Goal: Task Accomplishment & Management: Use online tool/utility

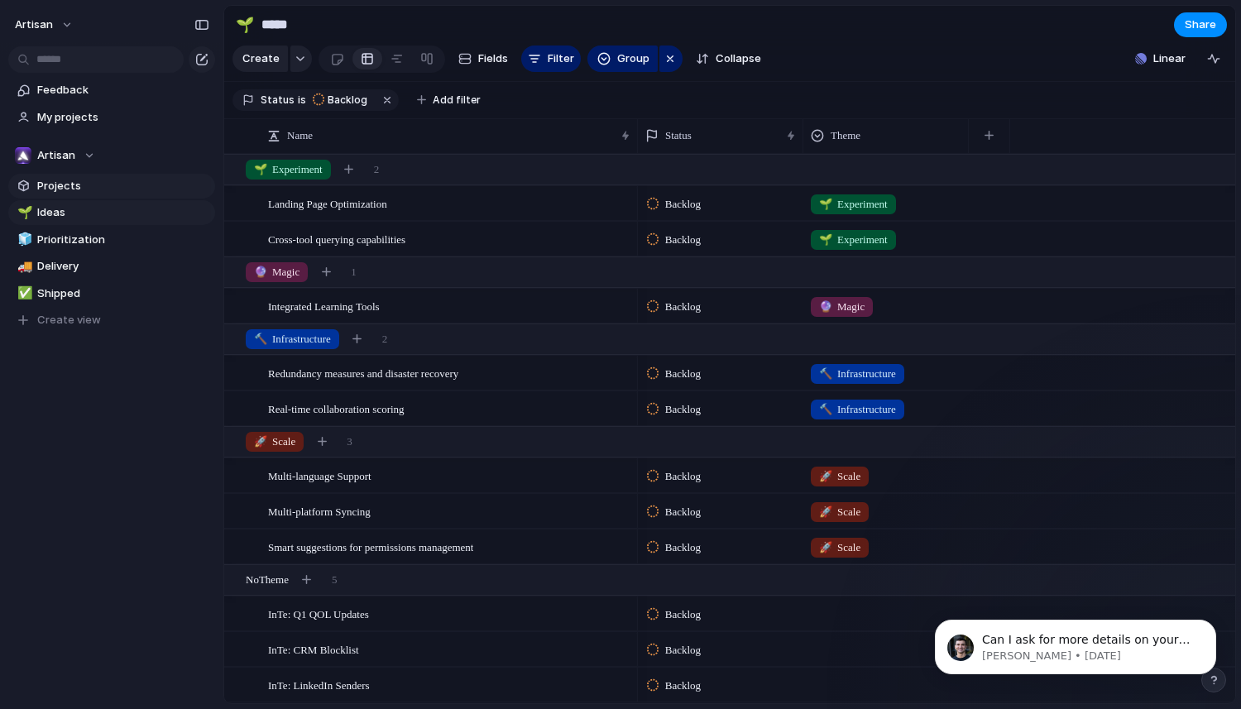
click at [93, 189] on span "Projects" at bounding box center [123, 186] width 172 height 17
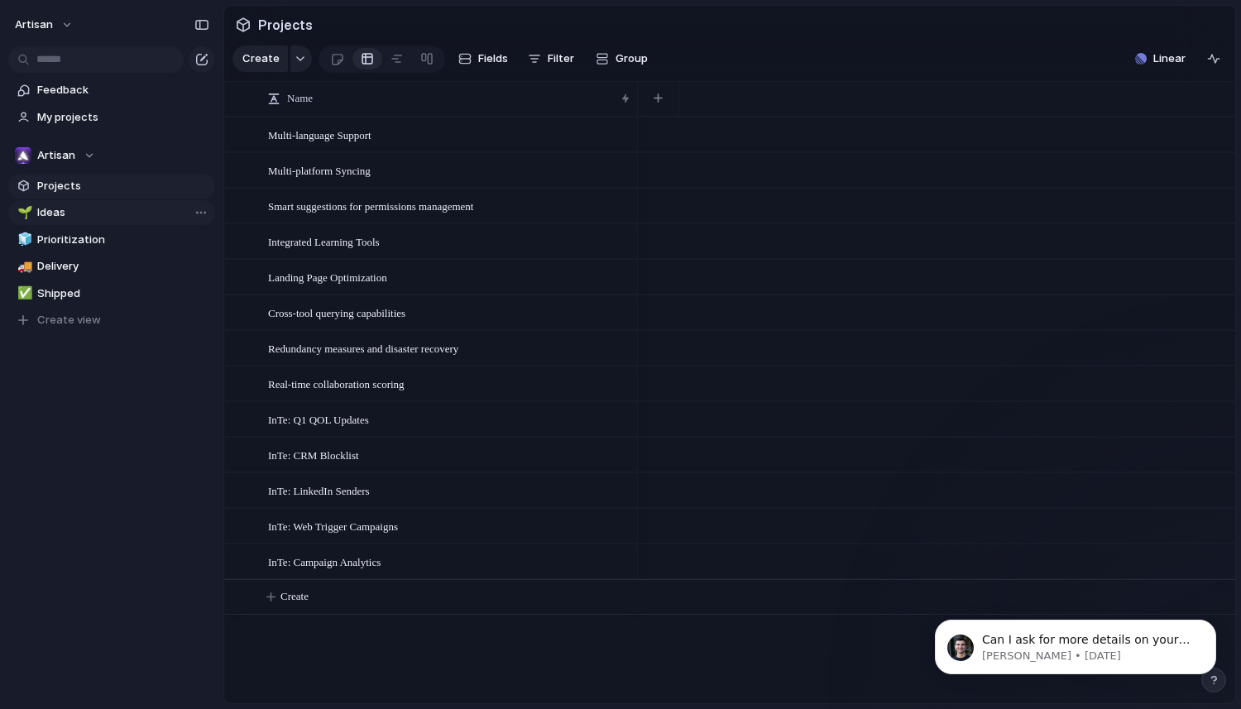
click at [102, 214] on span "Ideas" at bounding box center [123, 212] width 172 height 17
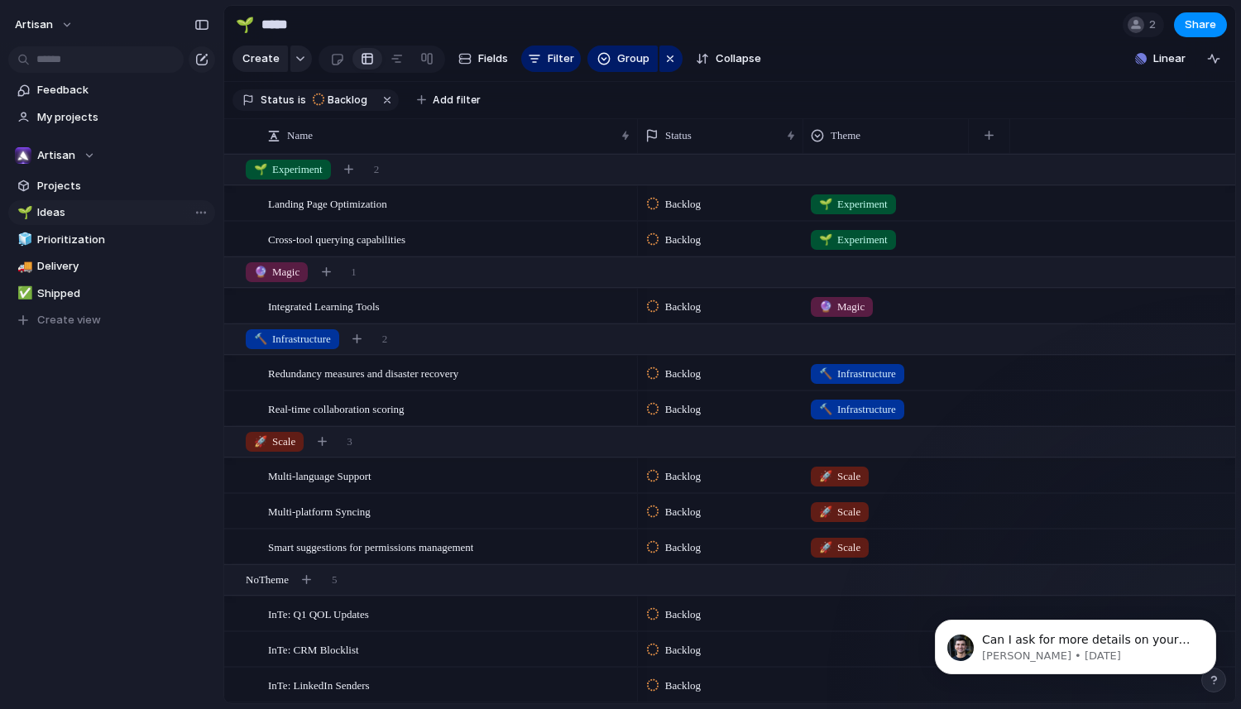
click at [103, 217] on span "Ideas" at bounding box center [123, 212] width 172 height 17
click at [117, 187] on span "Projects" at bounding box center [123, 186] width 172 height 17
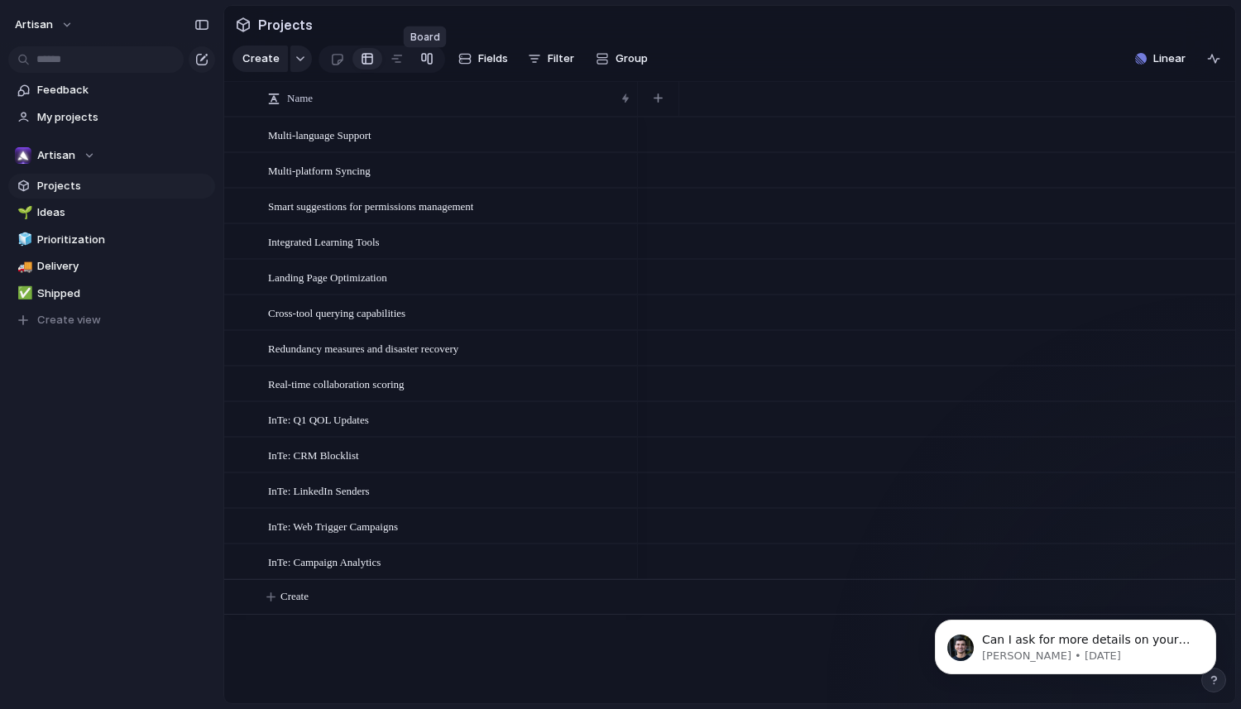
click at [420, 63] on div at bounding box center [426, 58] width 13 height 26
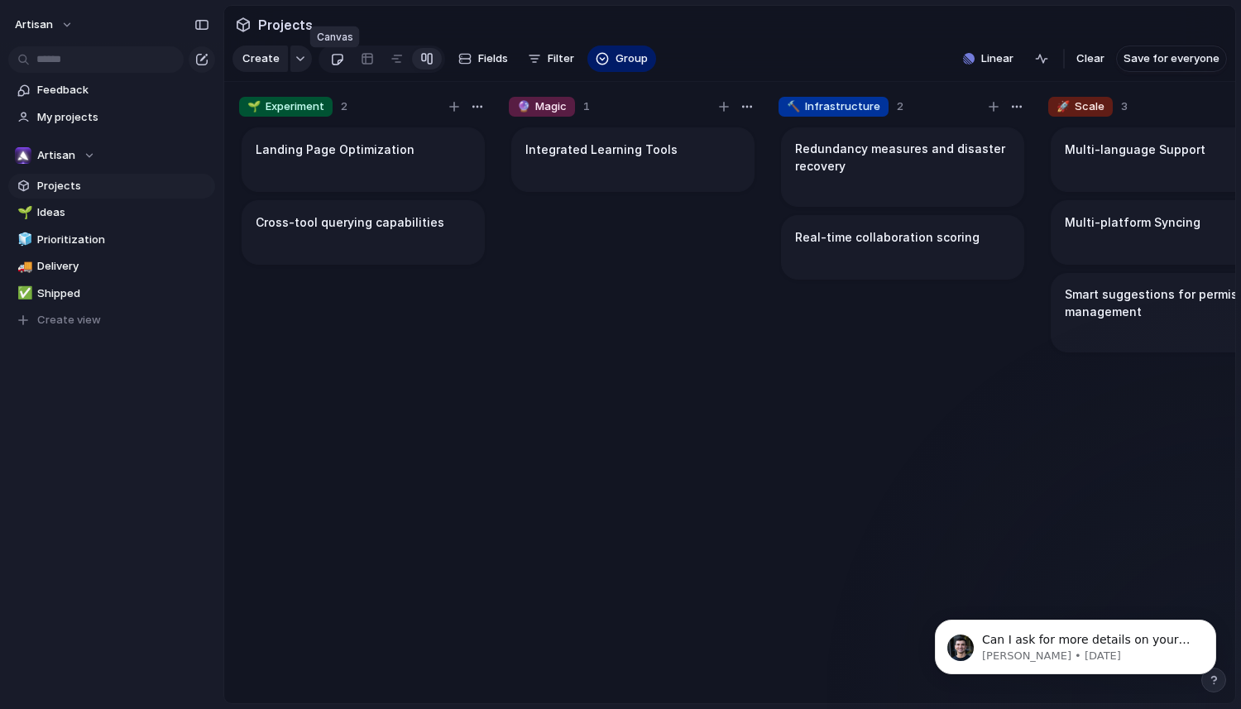
click at [341, 65] on link at bounding box center [337, 58] width 31 height 26
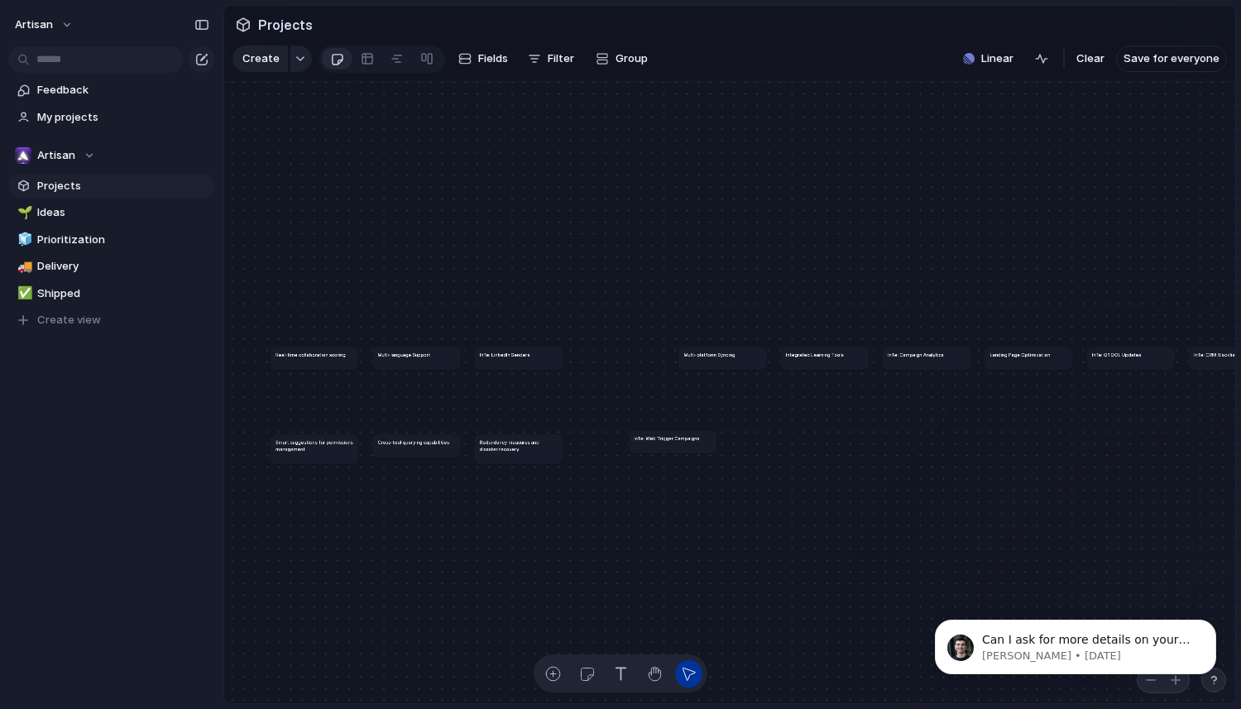
drag, startPoint x: 619, startPoint y: 368, endPoint x: 667, endPoint y: 441, distance: 87.2
click at [667, 441] on article "InTe: Web Trigger Campaigns" at bounding box center [673, 441] width 88 height 22
drag, startPoint x: 664, startPoint y: 444, endPoint x: 638, endPoint y: 416, distance: 38.1
click at [638, 410] on h1 "InTe: Web Trigger Campaigns" at bounding box center [638, 407] width 65 height 7
click at [587, 660] on button "button" at bounding box center [586, 673] width 27 height 27
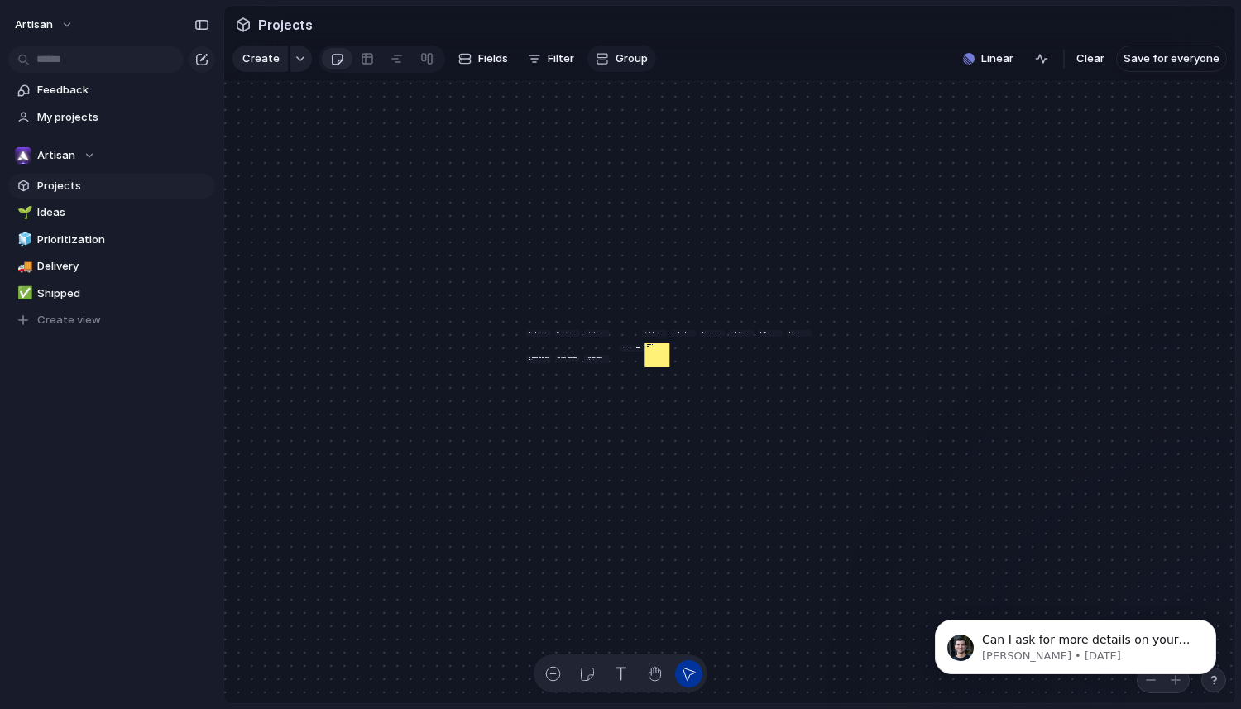
click at [619, 67] on span "Group" at bounding box center [631, 58] width 32 height 17
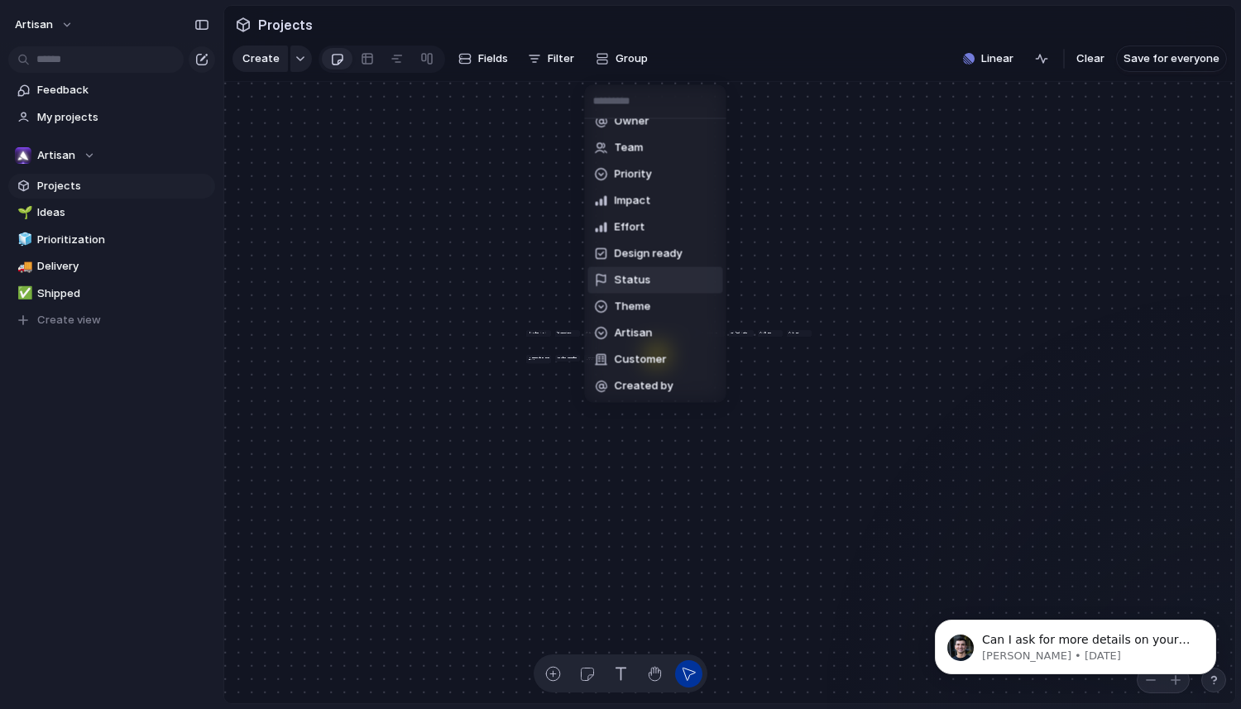
scroll to position [16, 0]
click at [843, 152] on div "Owner Team Priority Impact Effort Design ready Status Theme Artisan Customer Cr…" at bounding box center [620, 354] width 1241 height 709
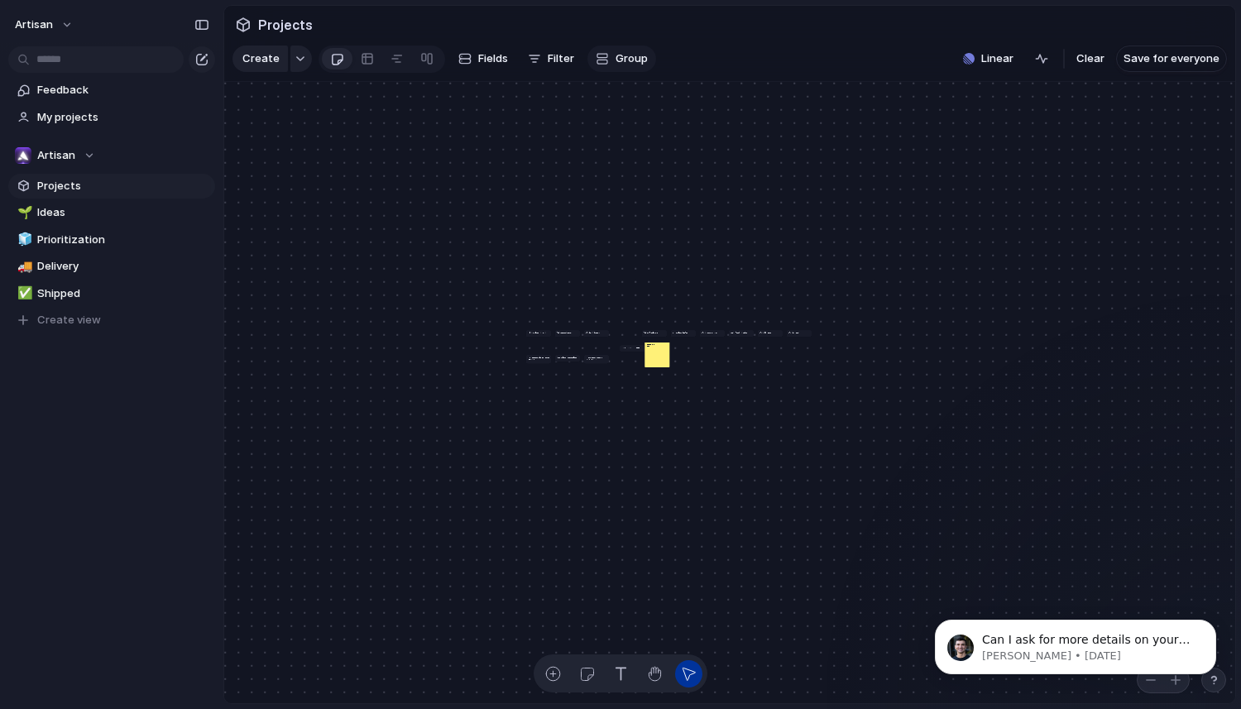
click at [615, 67] on span "Group" at bounding box center [631, 58] width 32 height 17
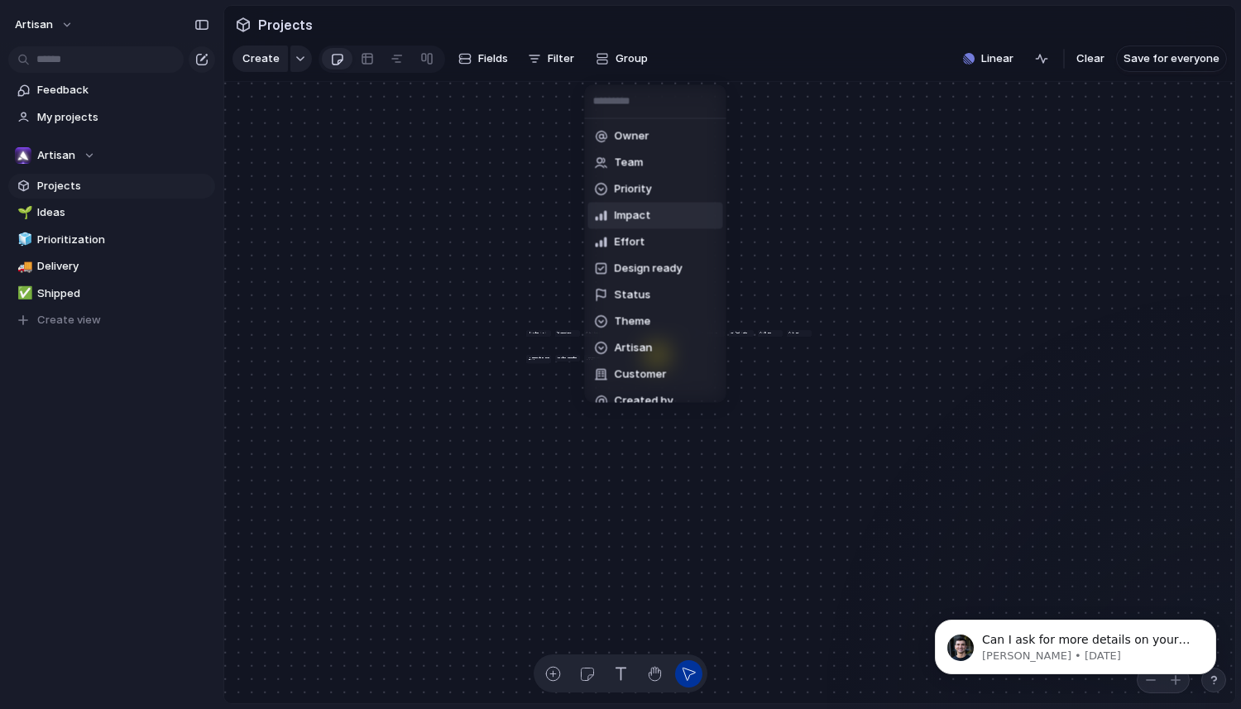
click at [643, 212] on span "Impact" at bounding box center [633, 216] width 36 height 17
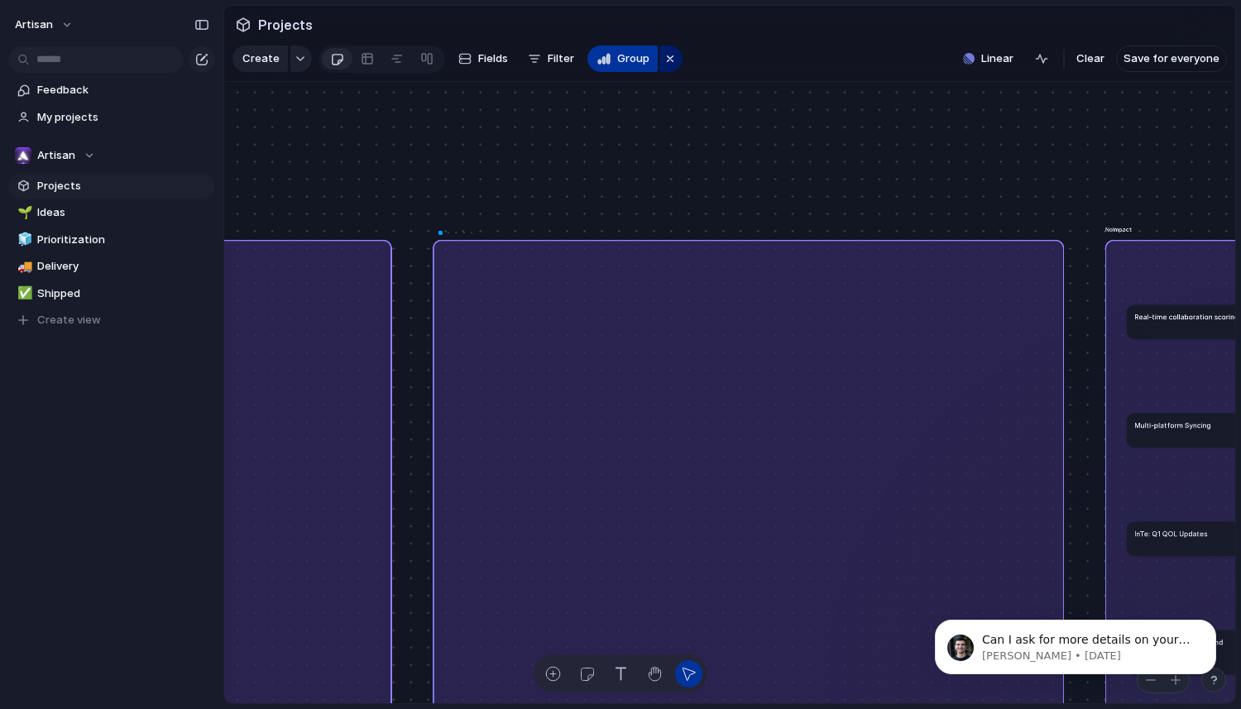
click at [617, 64] on span "Group" at bounding box center [633, 58] width 32 height 17
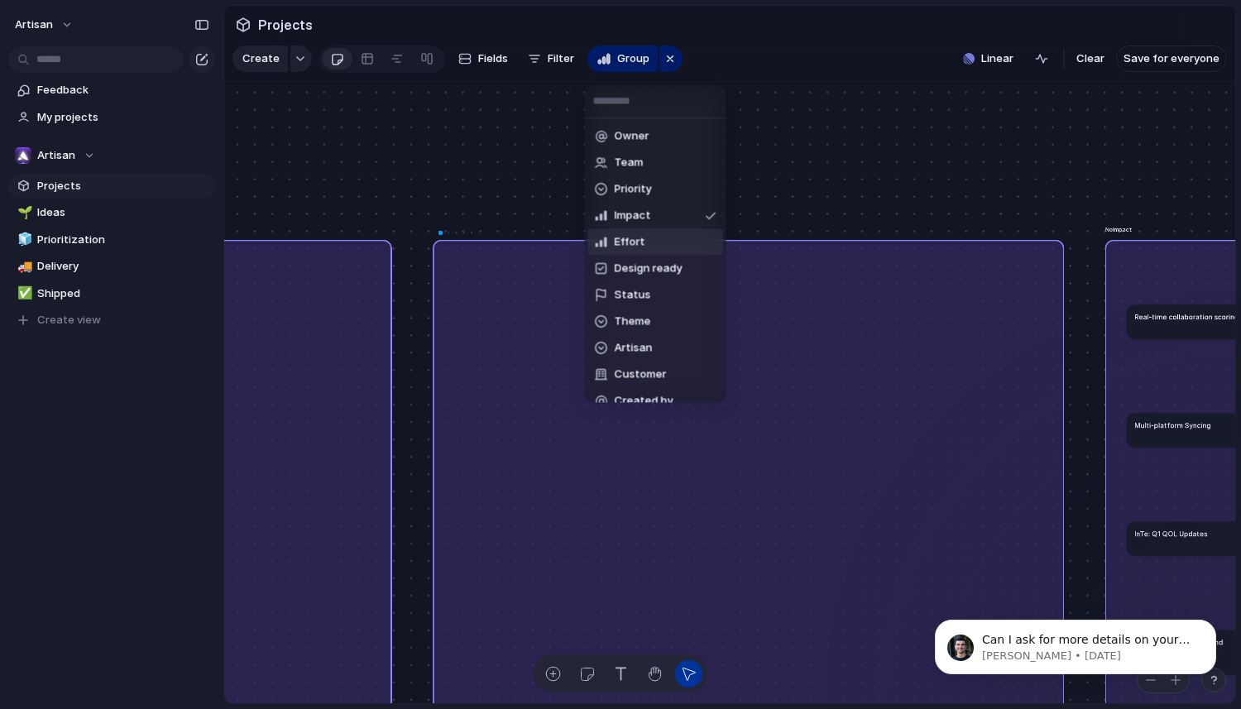
click at [642, 248] on span "Effort" at bounding box center [630, 242] width 31 height 17
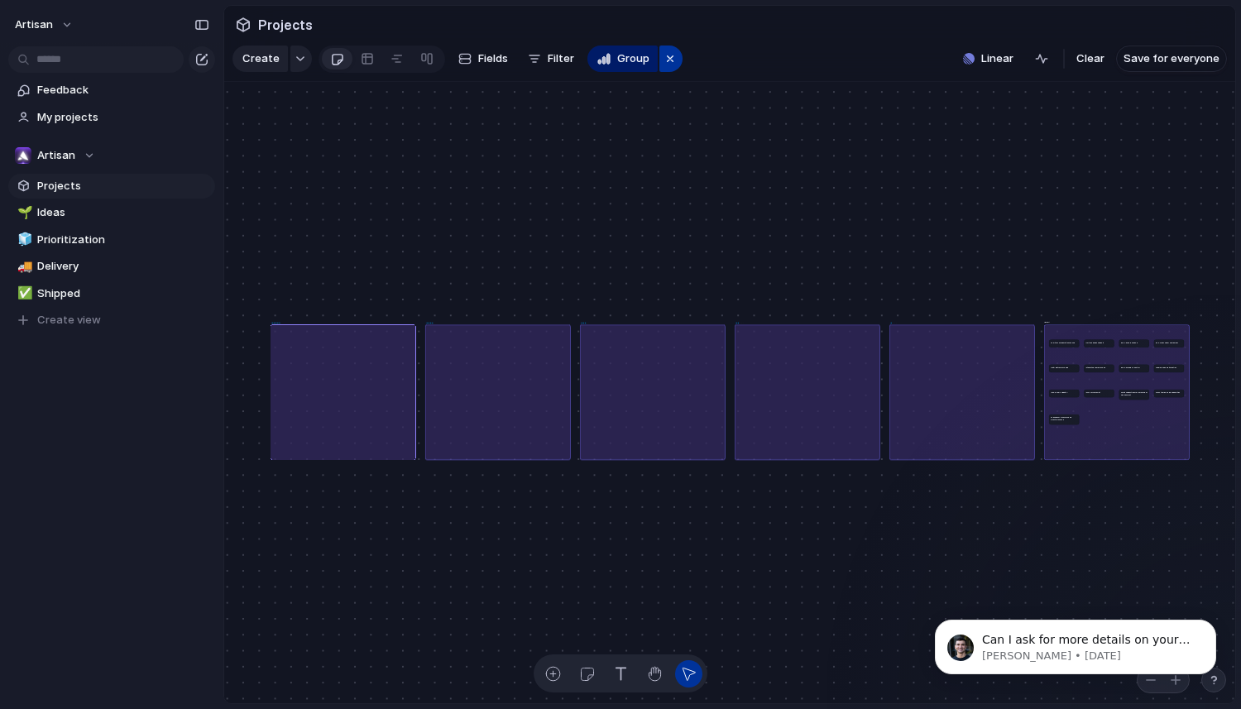
click at [668, 60] on div "button" at bounding box center [669, 59] width 13 height 20
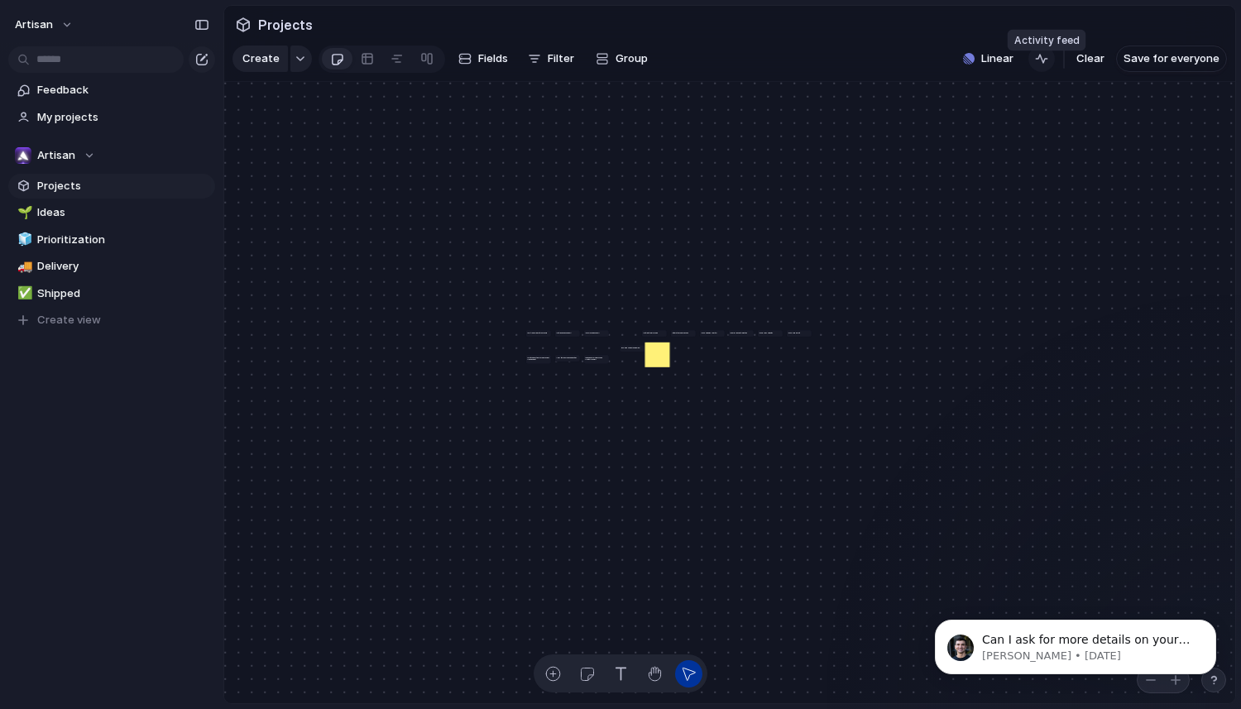
click at [1045, 65] on div "button" at bounding box center [1041, 58] width 13 height 13
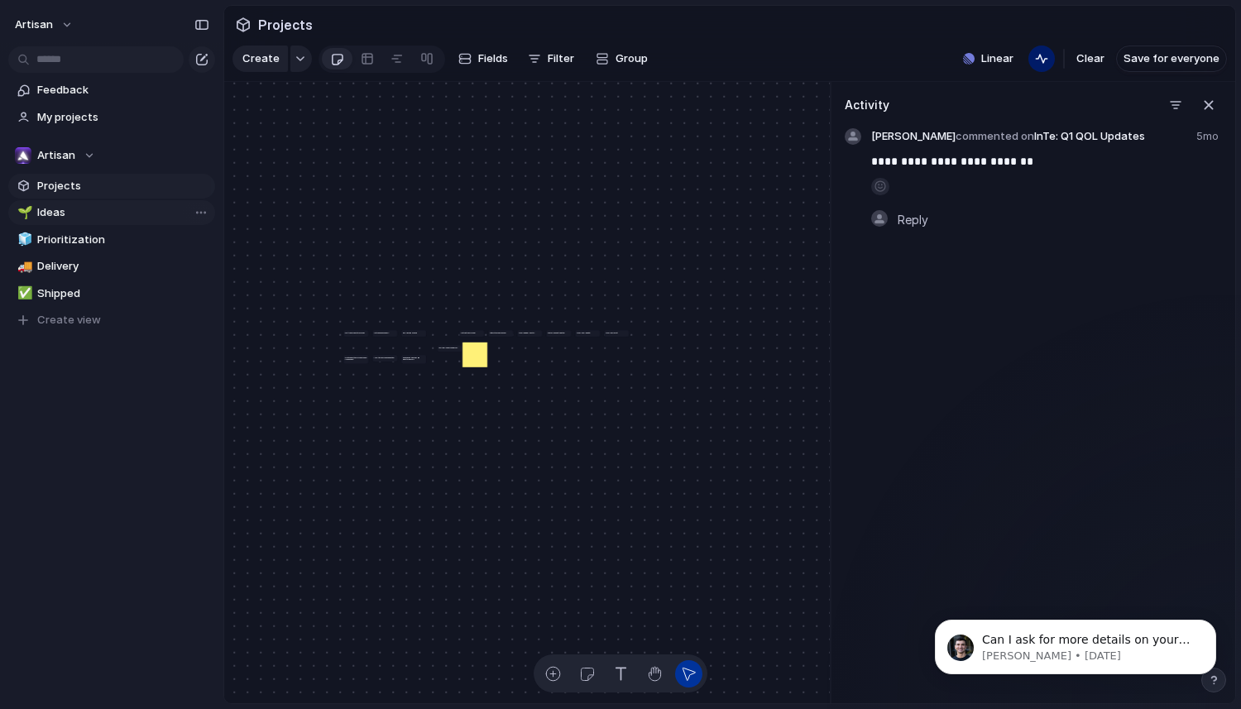
click at [104, 210] on span "Ideas" at bounding box center [123, 212] width 172 height 17
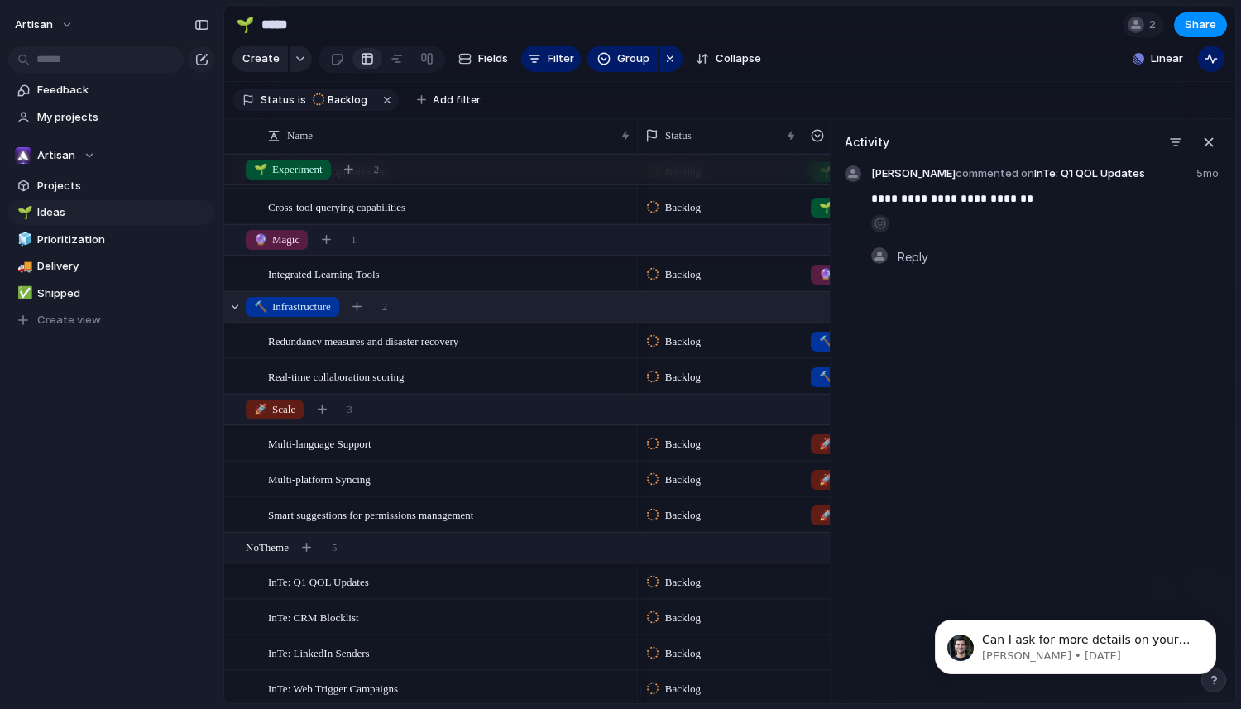
scroll to position [33, 0]
click at [494, 278] on div "Integrated Learning Tools" at bounding box center [450, 273] width 364 height 34
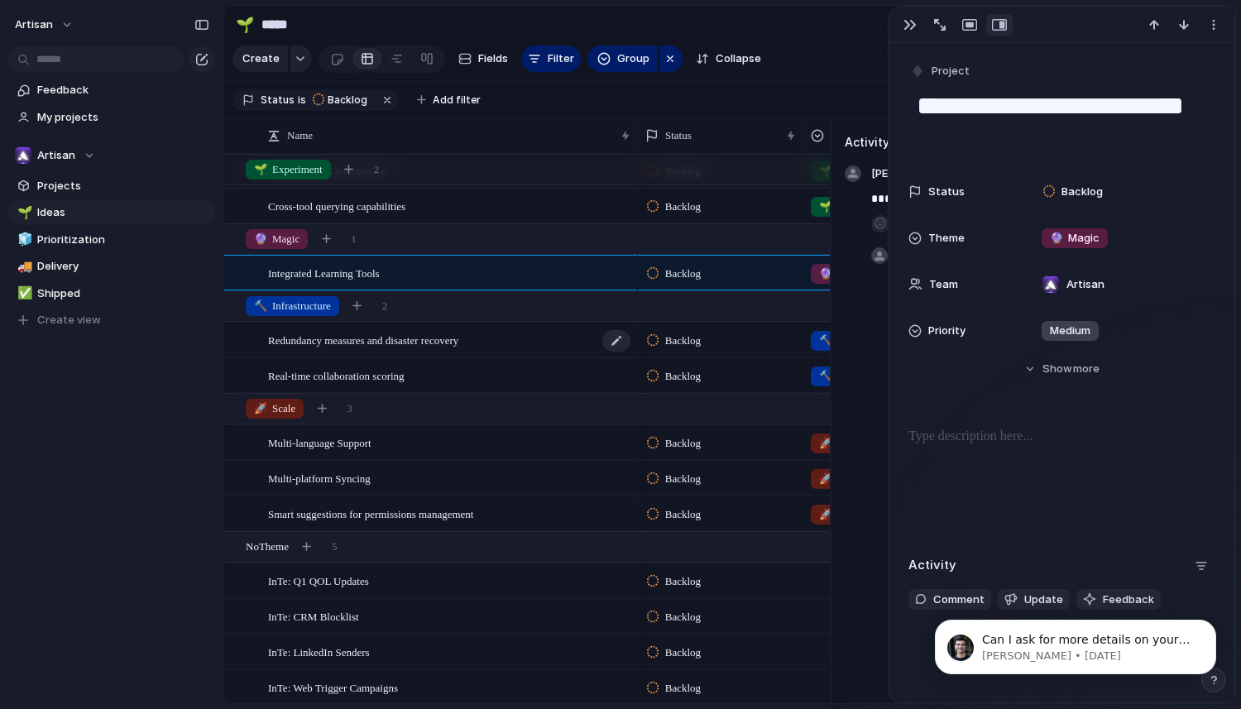
click at [537, 354] on div "Redundancy measures and disaster recovery" at bounding box center [450, 340] width 364 height 34
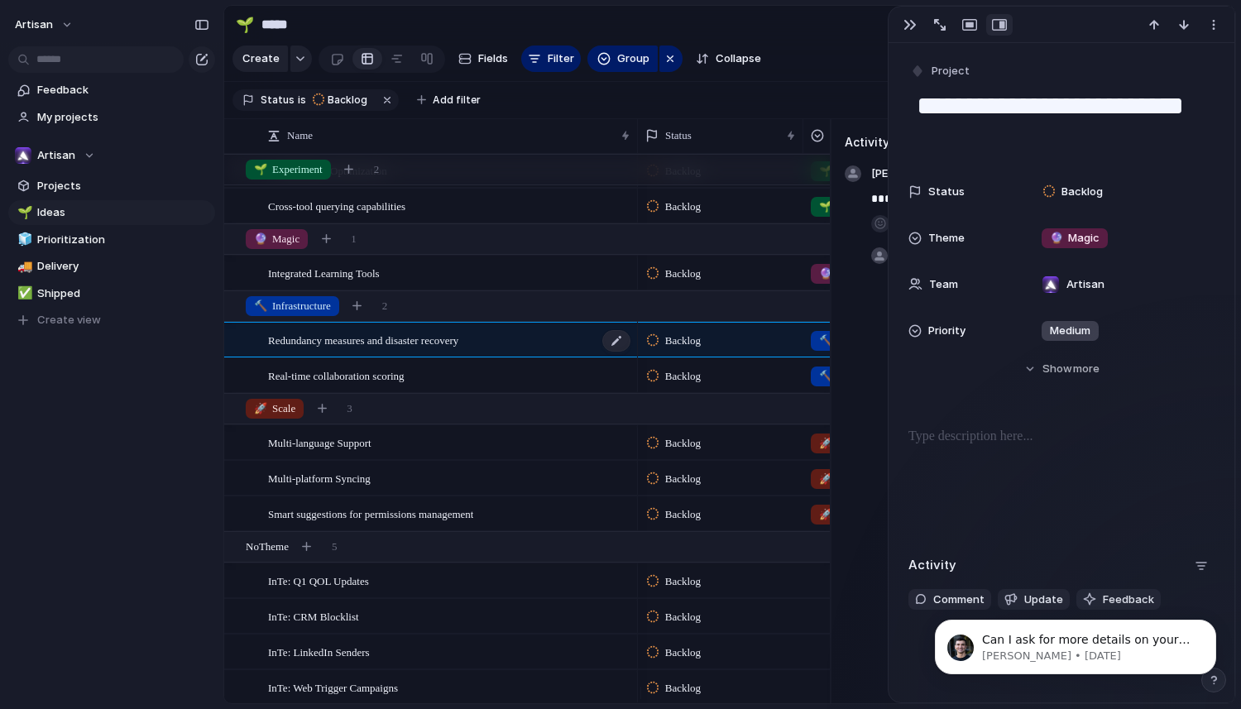
type textarea "**********"
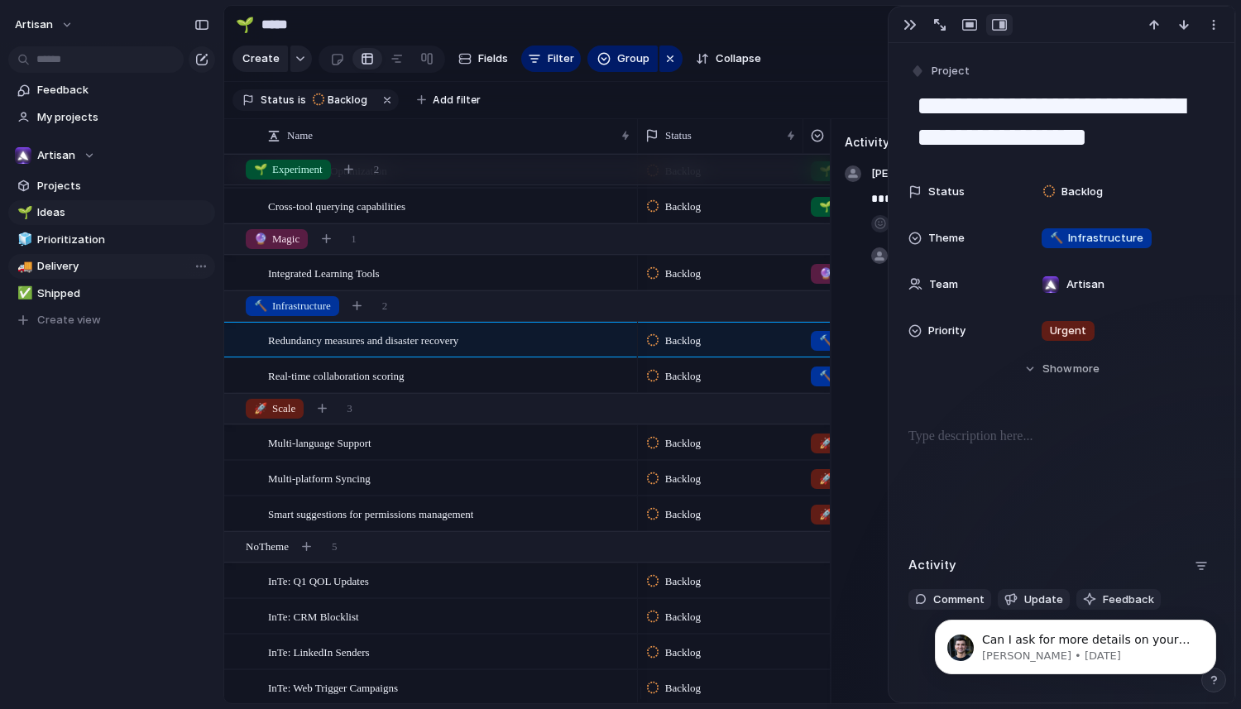
click at [114, 271] on span "Delivery" at bounding box center [123, 266] width 172 height 17
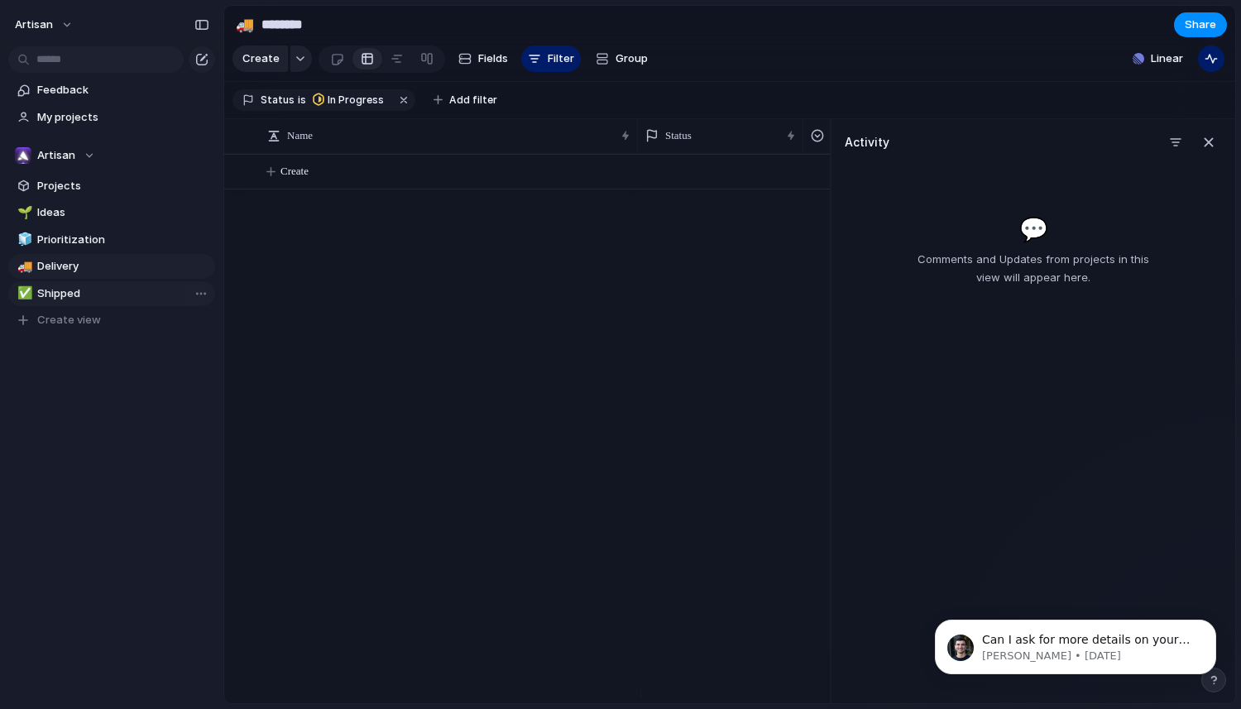
click at [98, 290] on span "Shipped" at bounding box center [123, 293] width 172 height 17
type input "*******"
click at [99, 111] on span "My projects" at bounding box center [123, 117] width 172 height 17
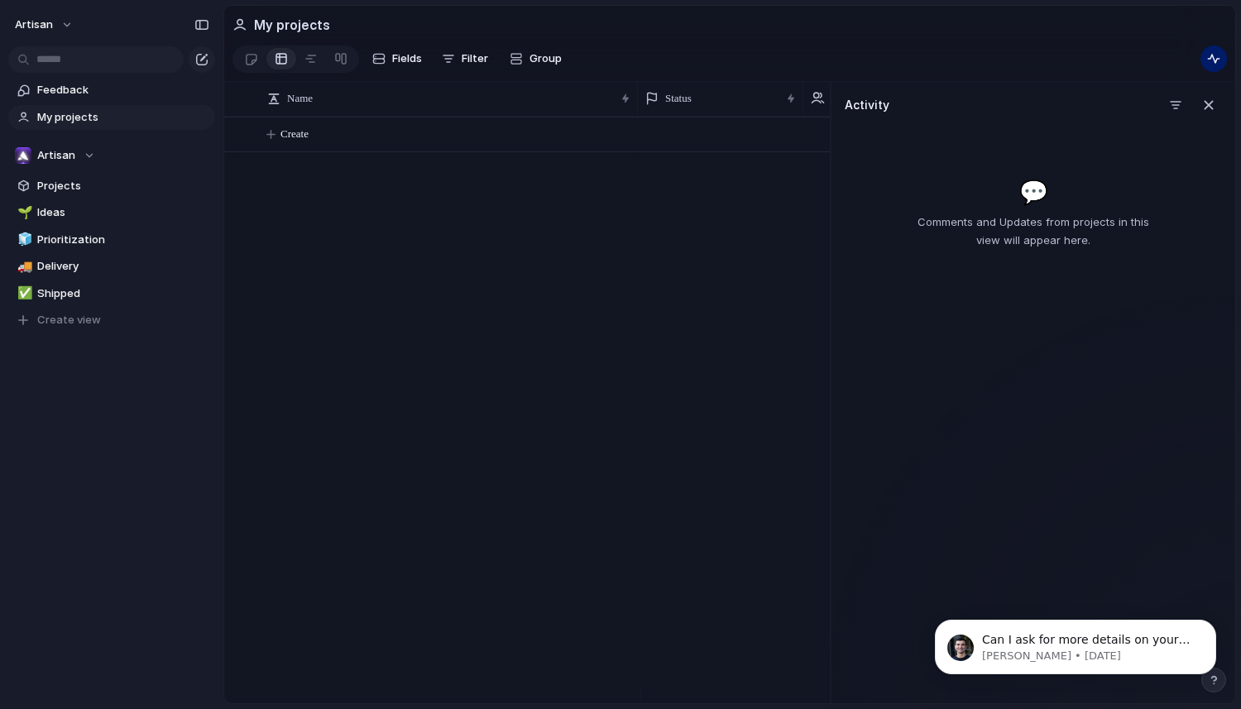
click at [361, 275] on div "Create" at bounding box center [526, 410] width 605 height 586
click at [252, 62] on div at bounding box center [251, 58] width 14 height 27
click at [413, 62] on span "Fields" at bounding box center [407, 58] width 30 height 17
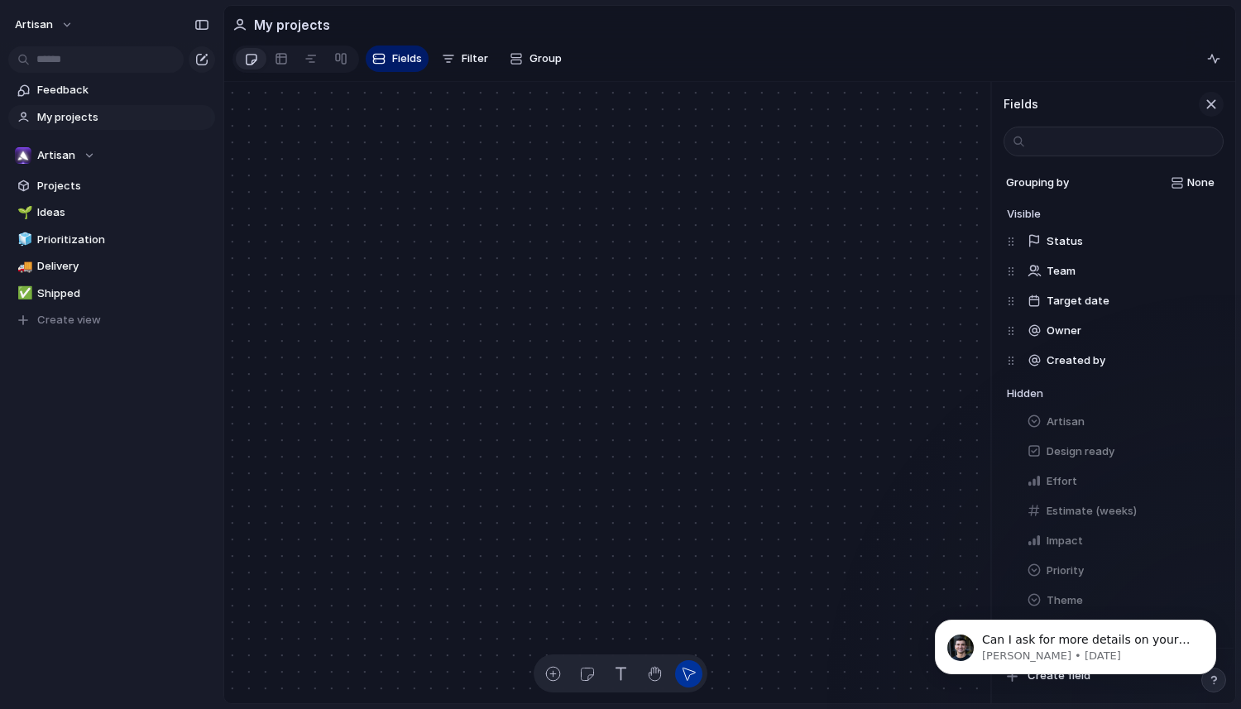
click at [1204, 108] on div "button" at bounding box center [1211, 104] width 18 height 18
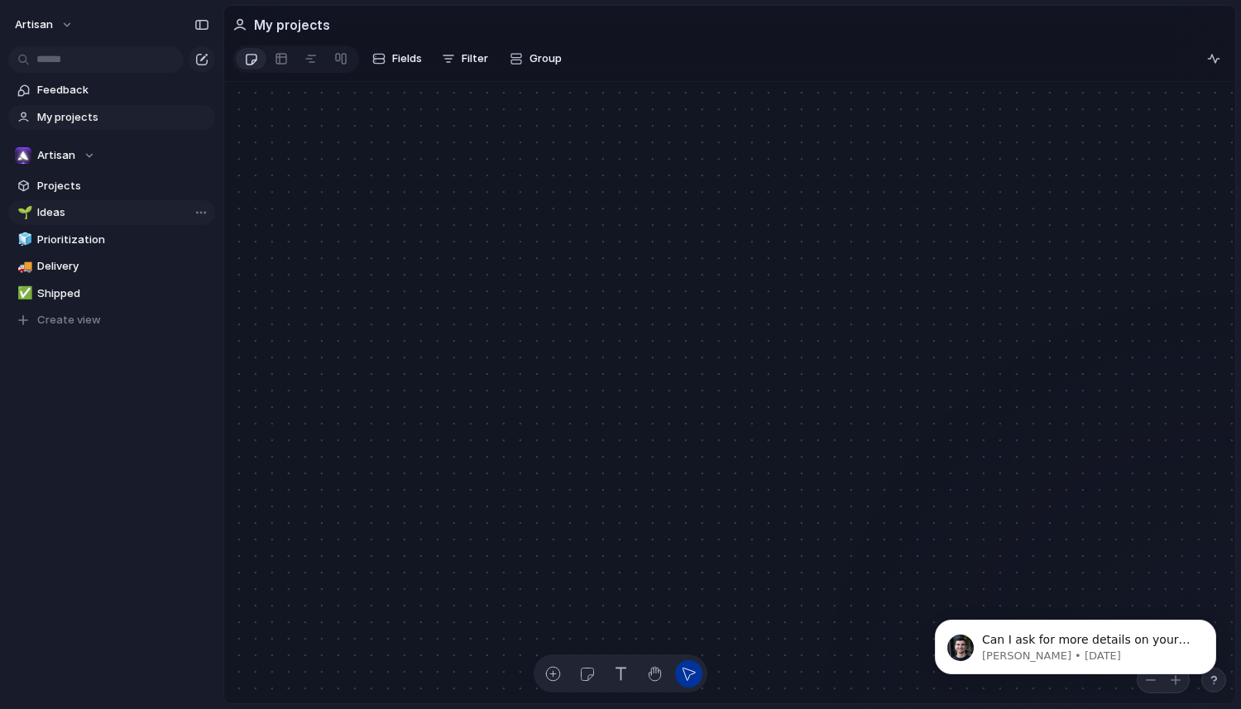
click at [60, 216] on span "Ideas" at bounding box center [123, 212] width 172 height 17
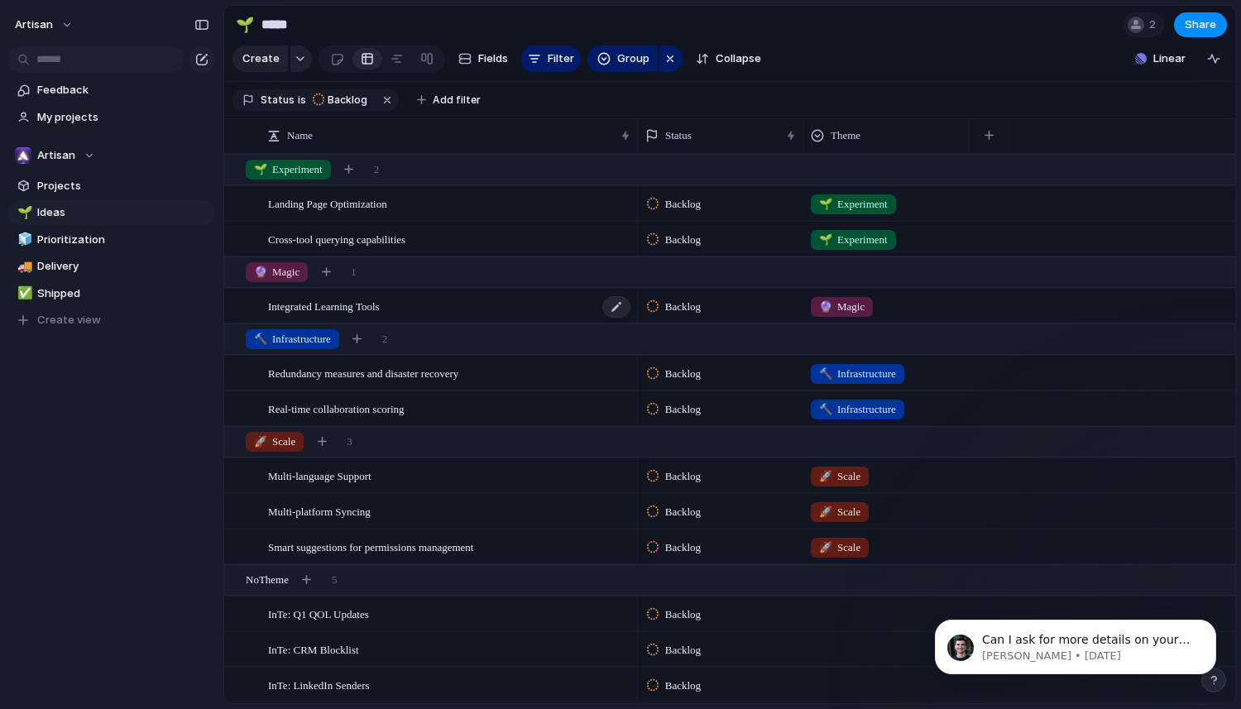
click at [461, 323] on div "Integrated Learning Tools" at bounding box center [450, 306] width 364 height 34
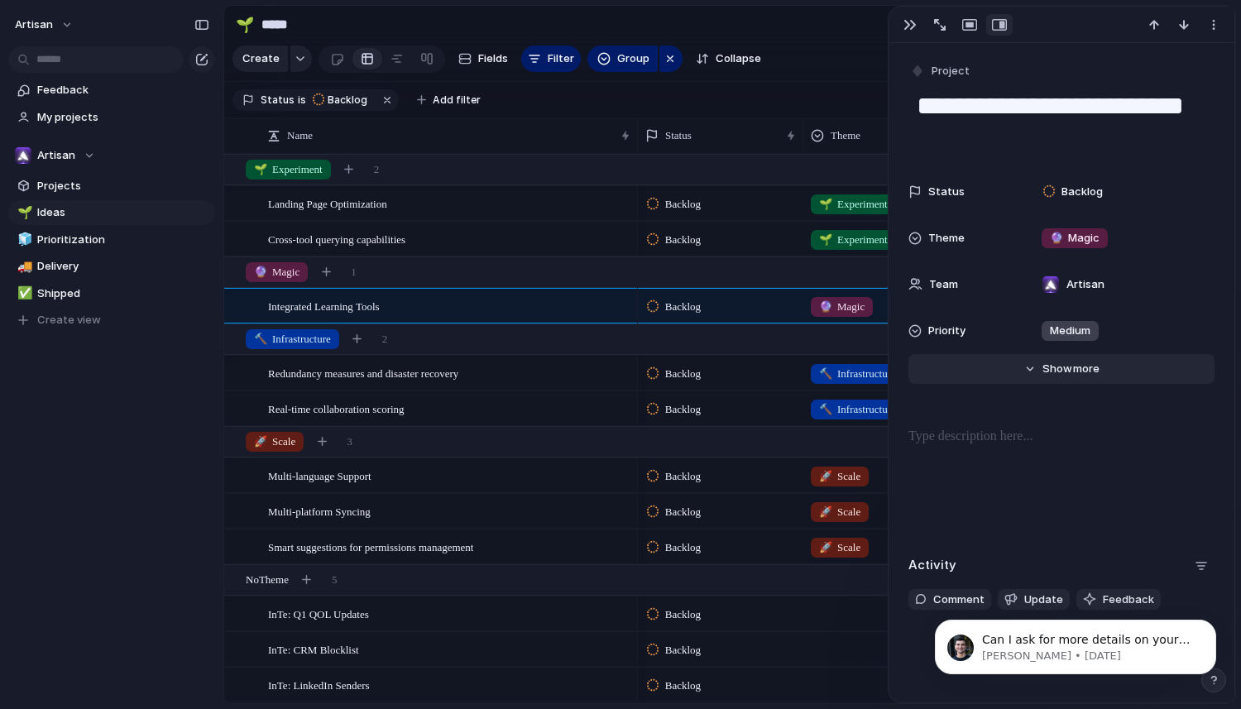
scroll to position [44, 0]
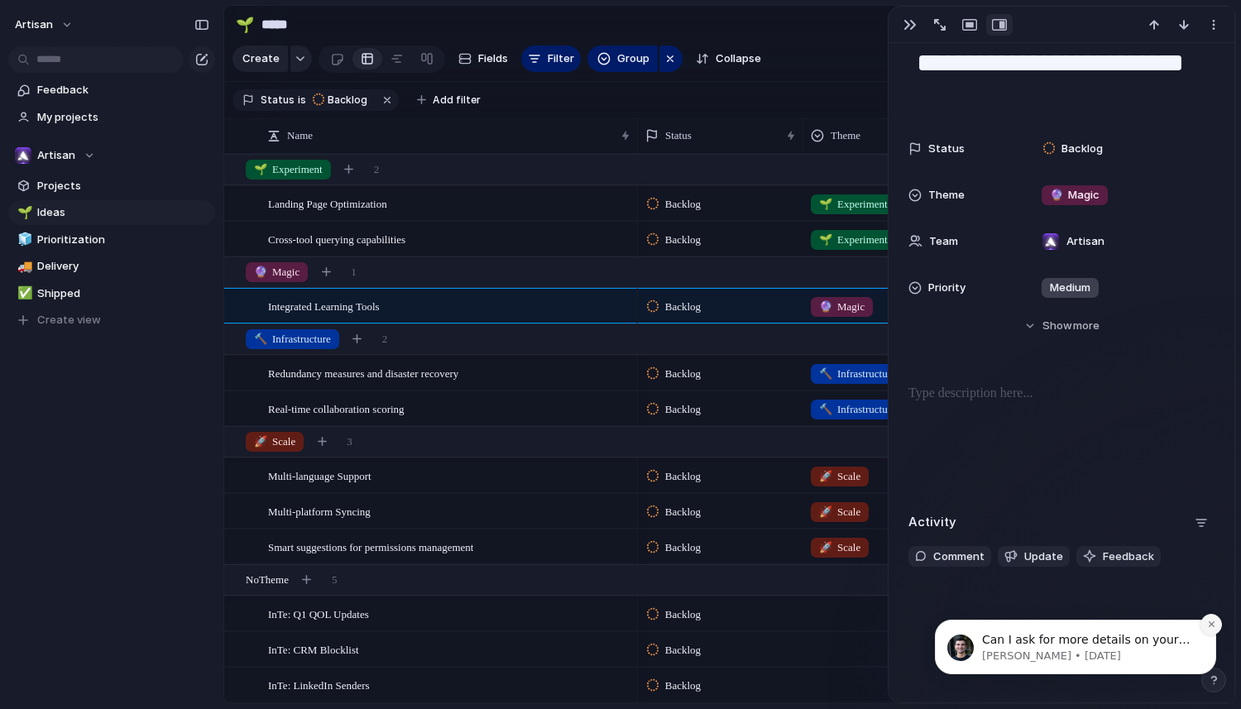
click at [1211, 621] on icon "Dismiss notification" at bounding box center [1211, 623] width 9 height 9
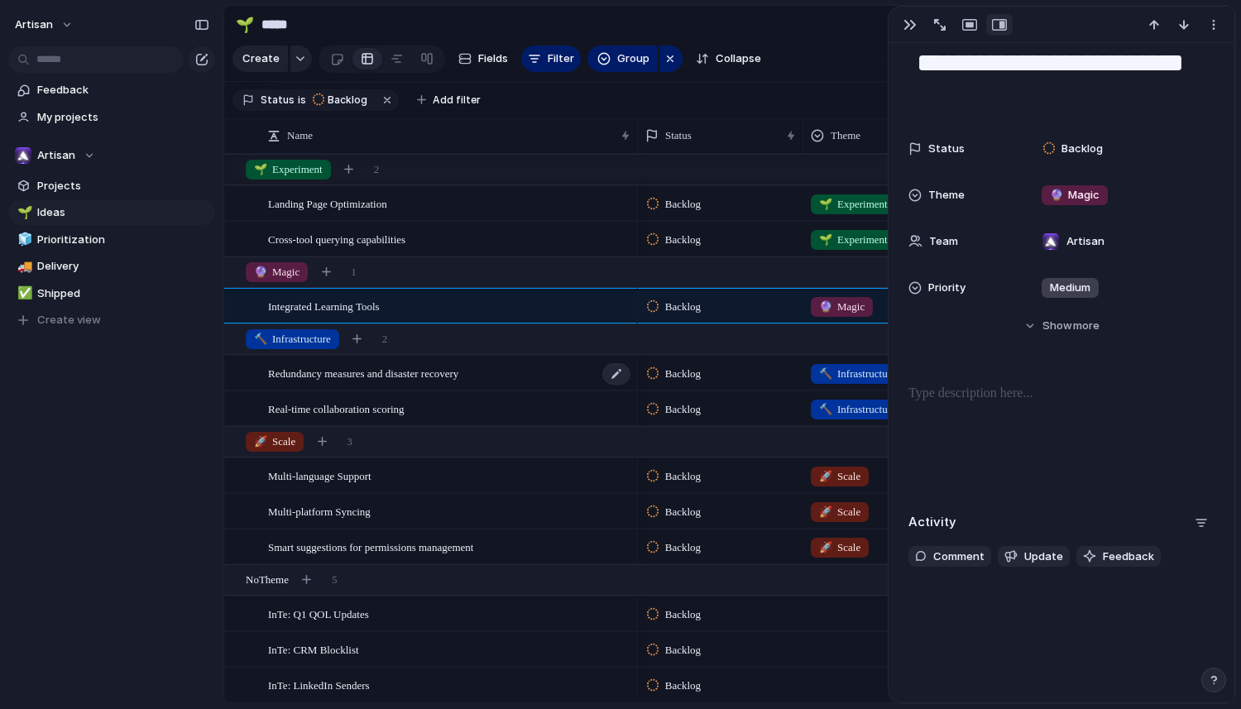
scroll to position [84, 0]
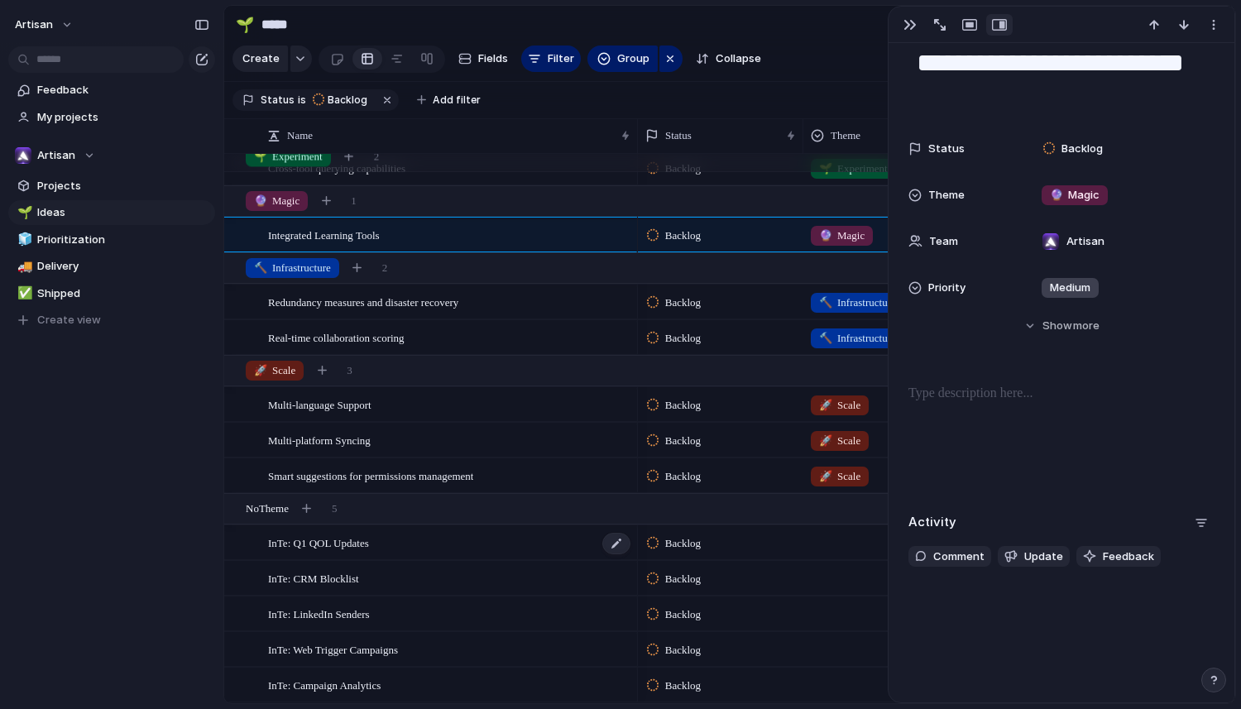
click at [366, 541] on span "InTe: Q1 QOL Updates" at bounding box center [318, 542] width 101 height 19
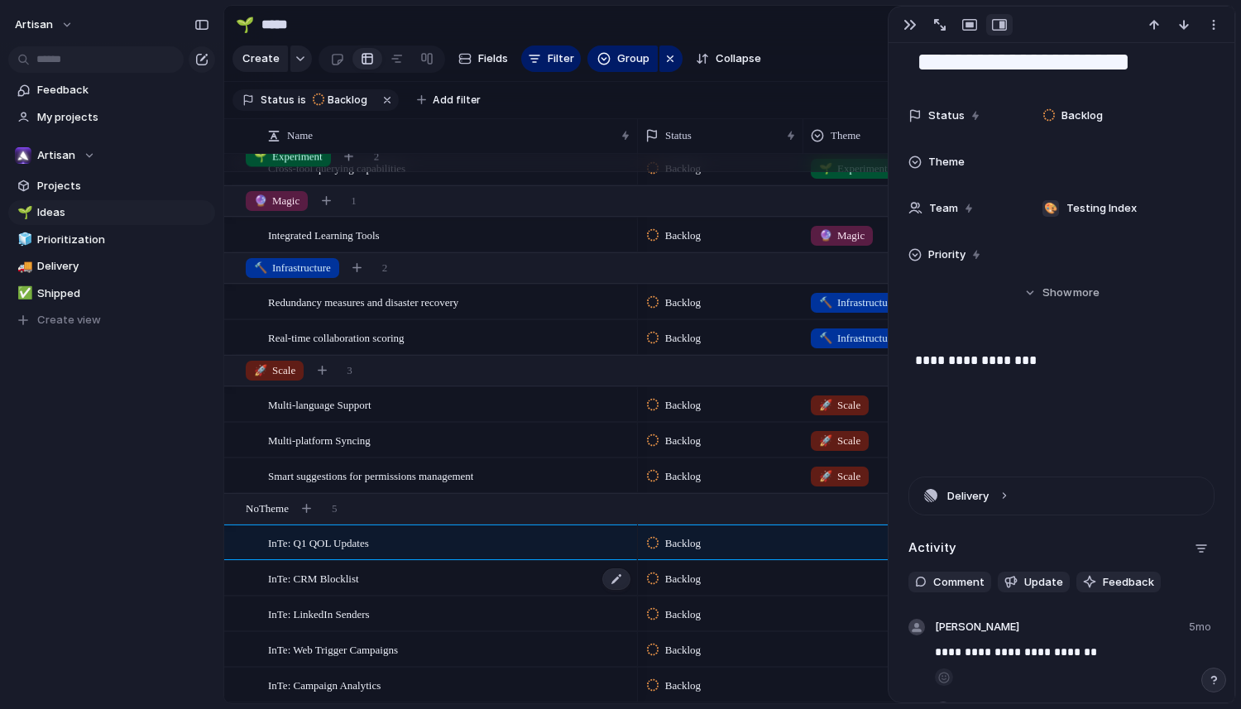
click at [418, 575] on div "InTe: CRM Blocklist" at bounding box center [450, 579] width 364 height 34
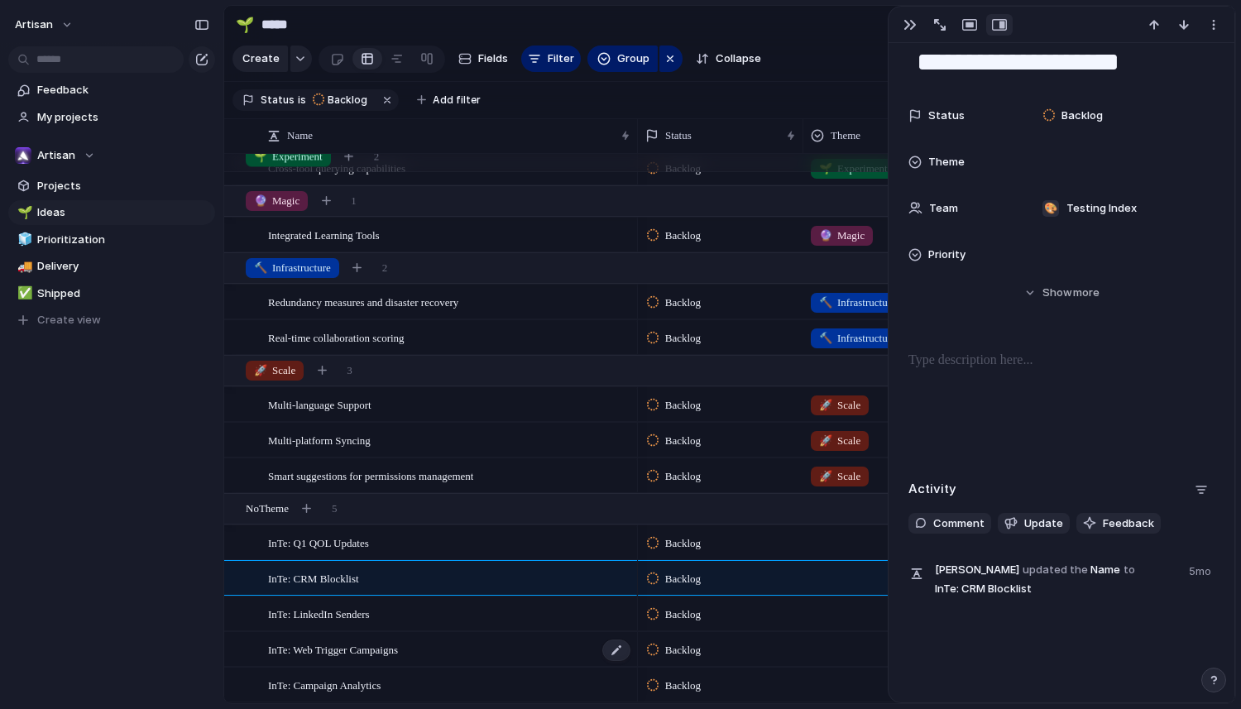
click at [442, 663] on div "InTe: Web Trigger Campaigns" at bounding box center [450, 650] width 364 height 34
type textarea "**********"
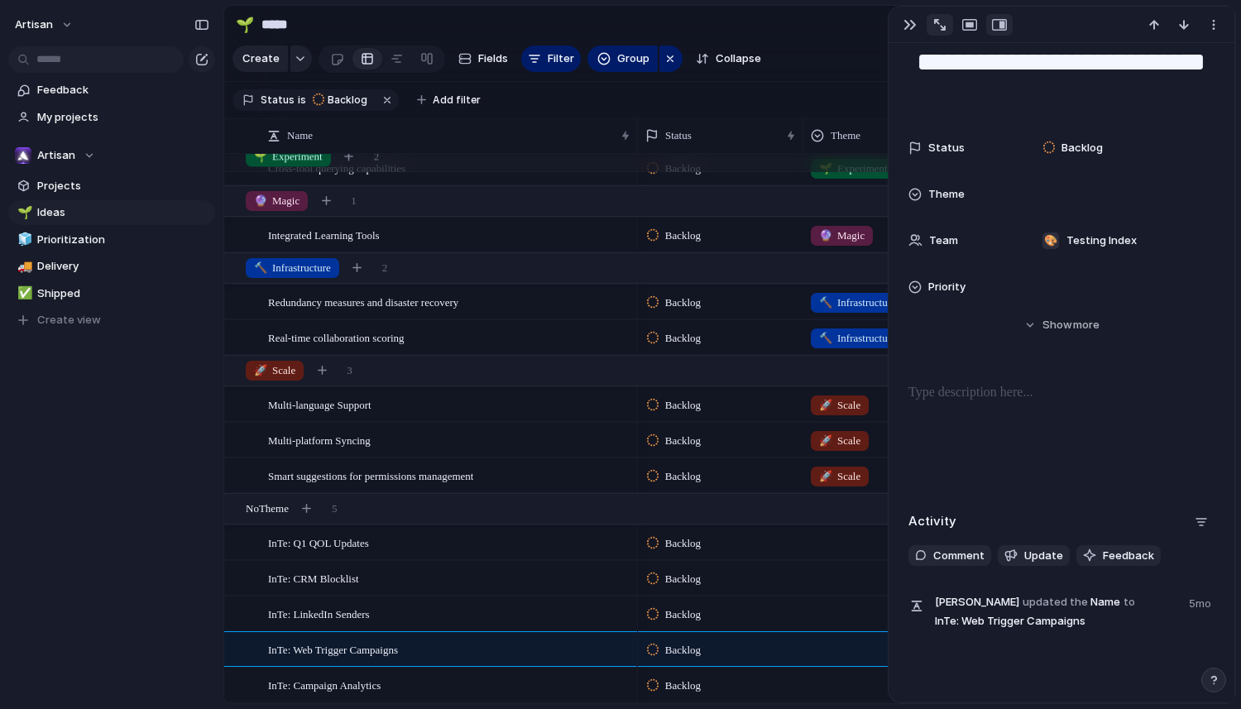
click at [940, 22] on div "button" at bounding box center [940, 25] width 12 height 12
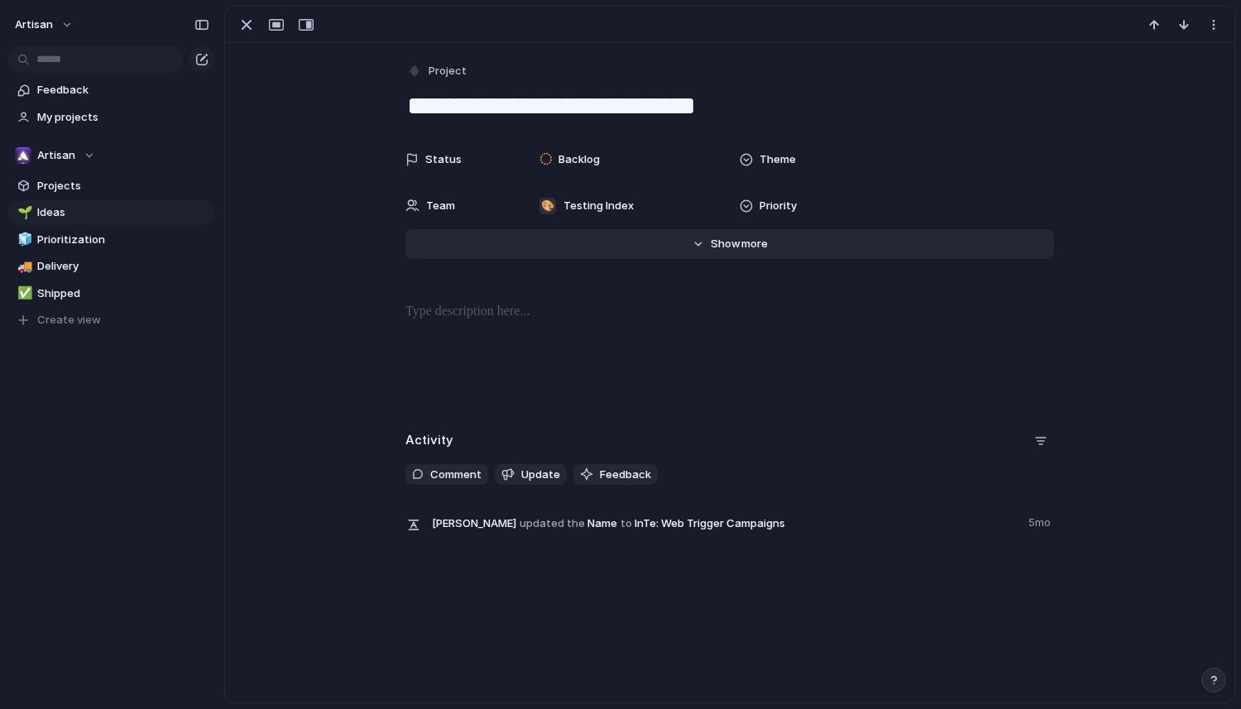
click at [696, 243] on button "Hide Show more" at bounding box center [729, 244] width 648 height 30
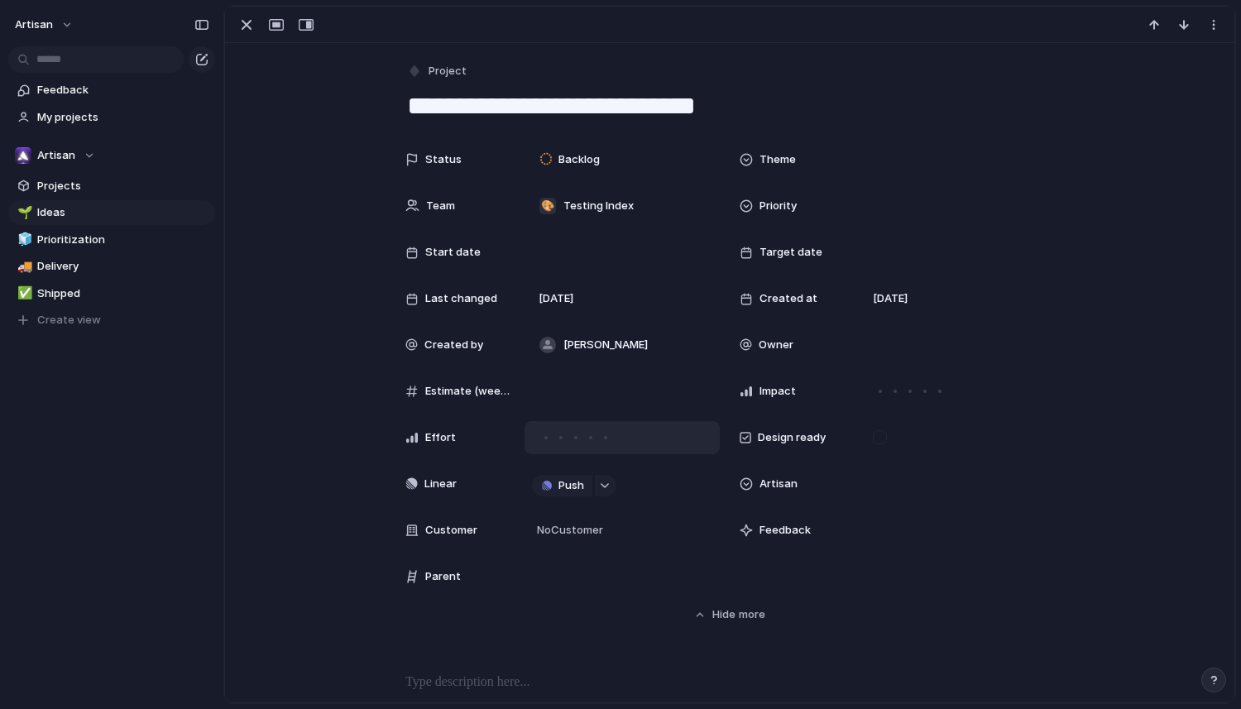
scroll to position [339, 0]
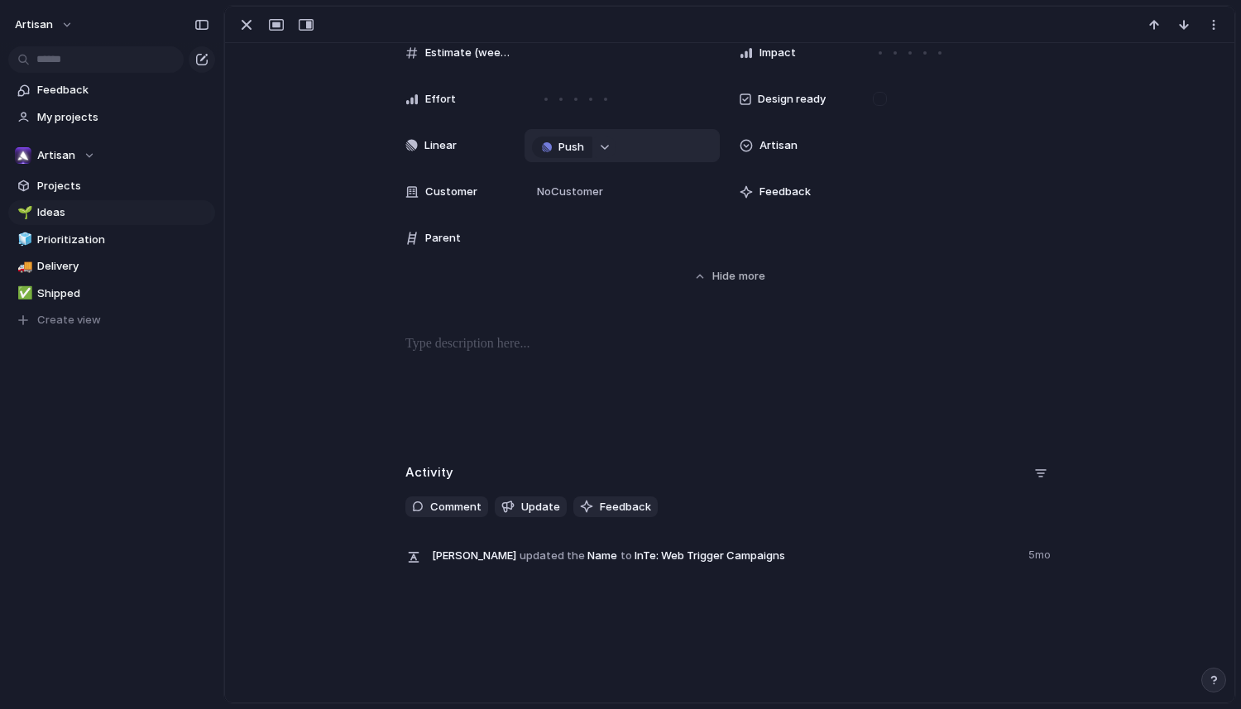
click at [599, 146] on div "button" at bounding box center [605, 147] width 12 height 7
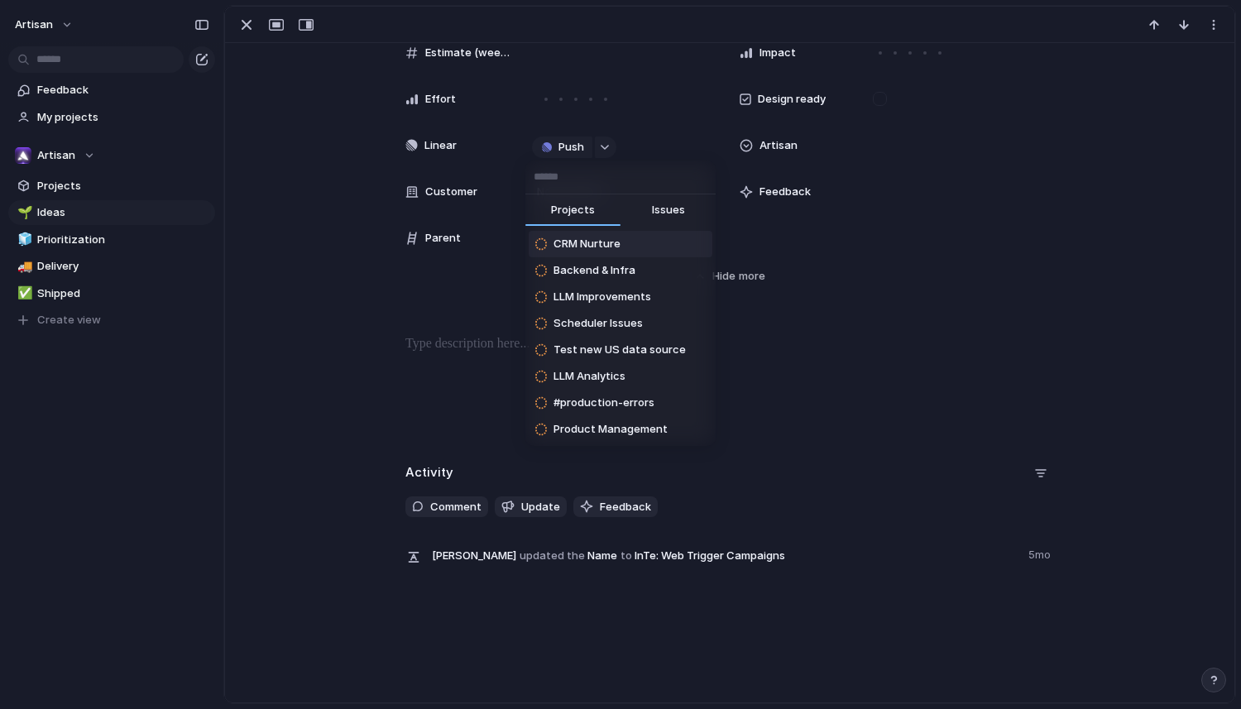
click at [670, 213] on span "Issues" at bounding box center [668, 210] width 33 height 17
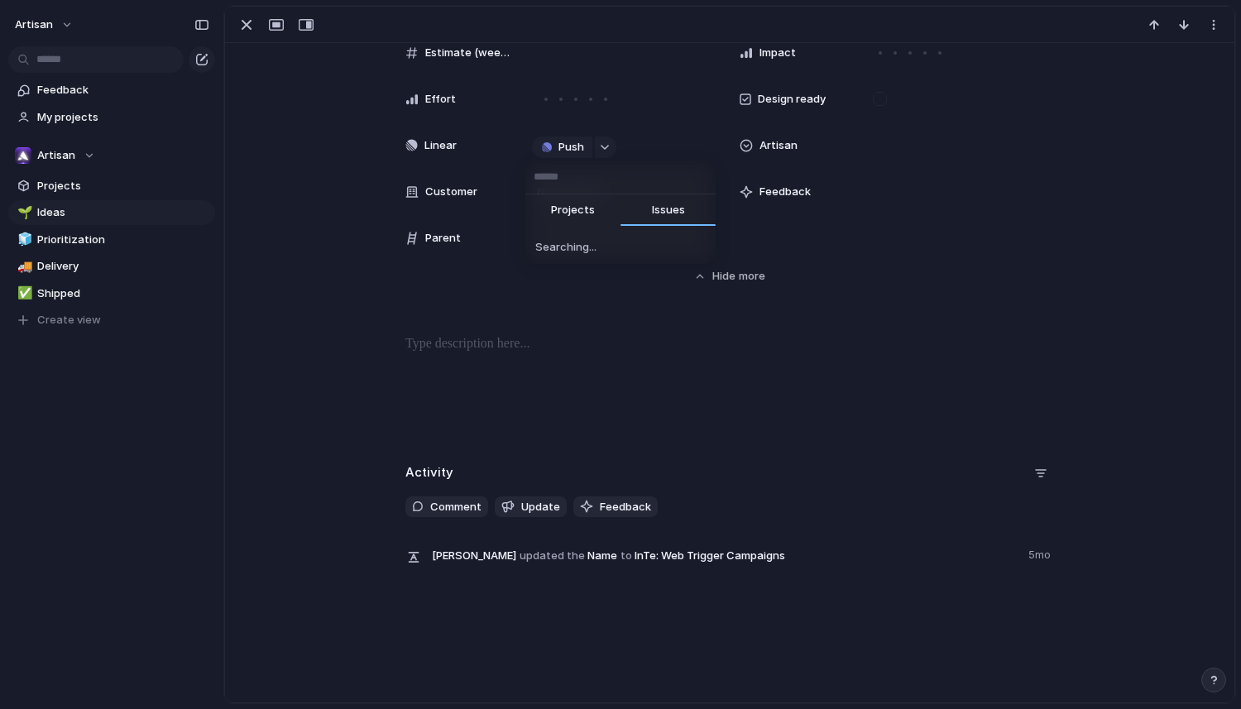
click at [576, 213] on span "Projects" at bounding box center [573, 210] width 44 height 17
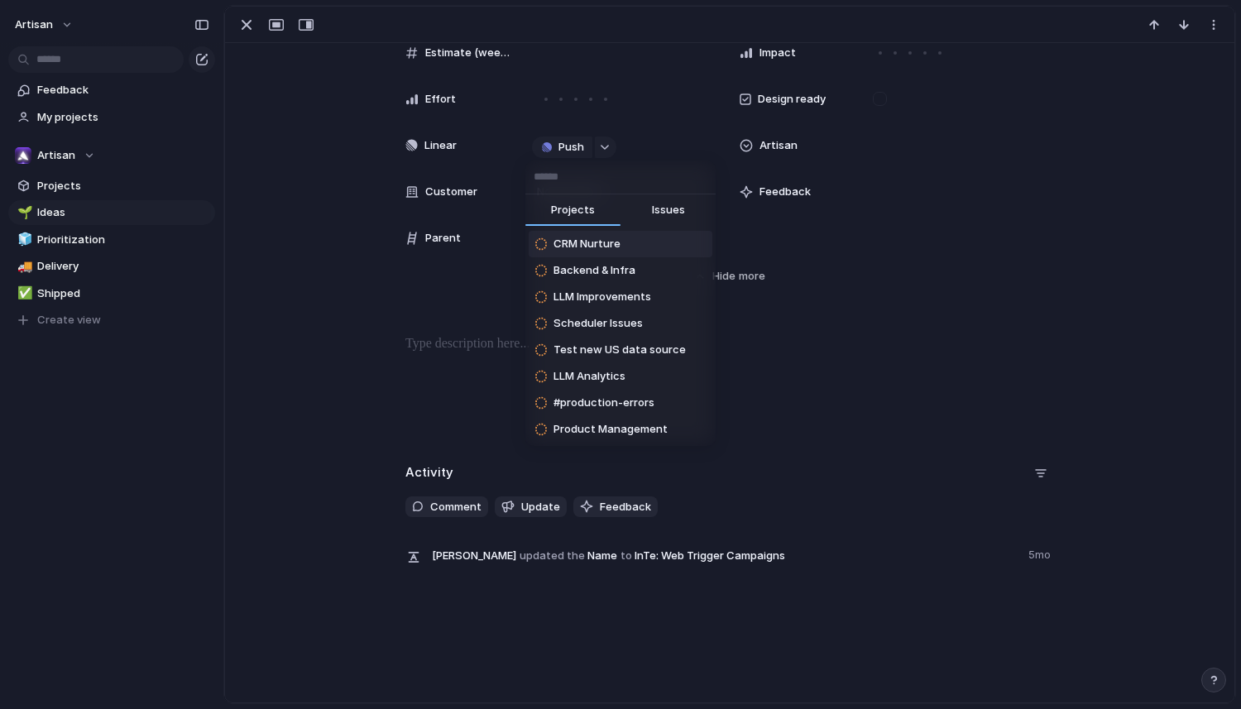
click at [355, 346] on div "Projects Issues CRM Nurture Backend & Infra LLM Improvements Scheduler Issues T…" at bounding box center [620, 354] width 1241 height 709
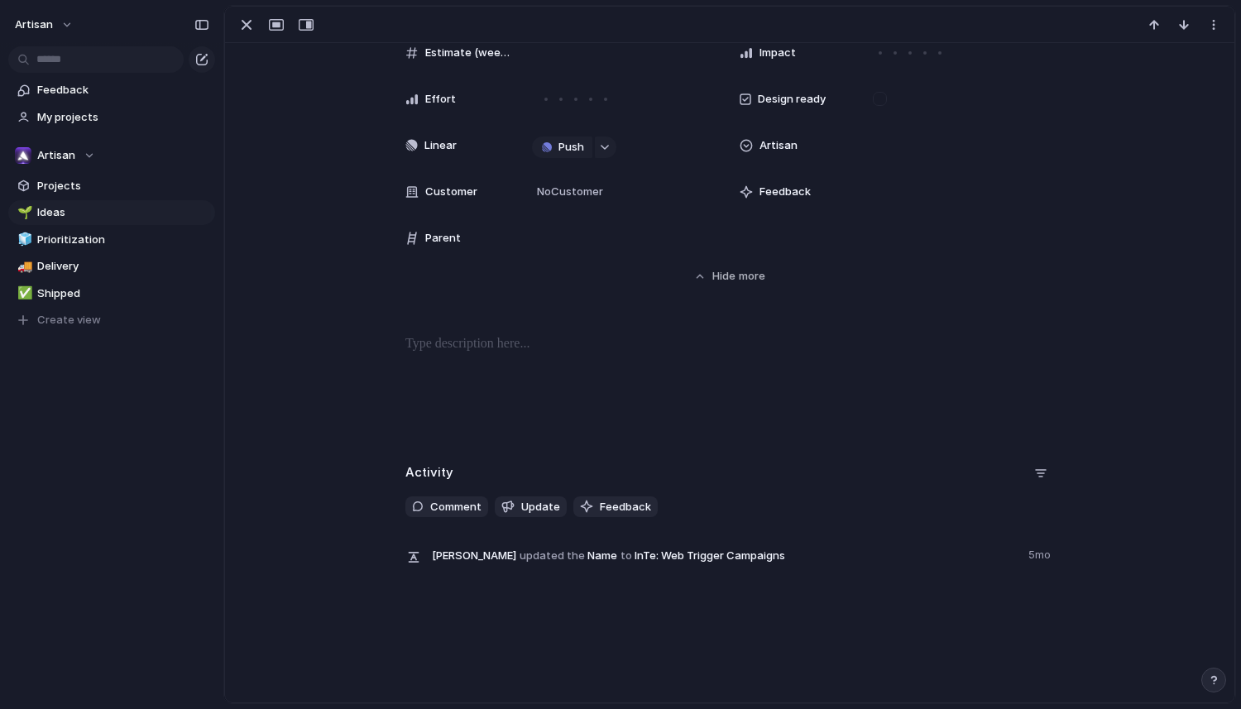
scroll to position [0, 0]
